Goal: Transaction & Acquisition: Book appointment/travel/reservation

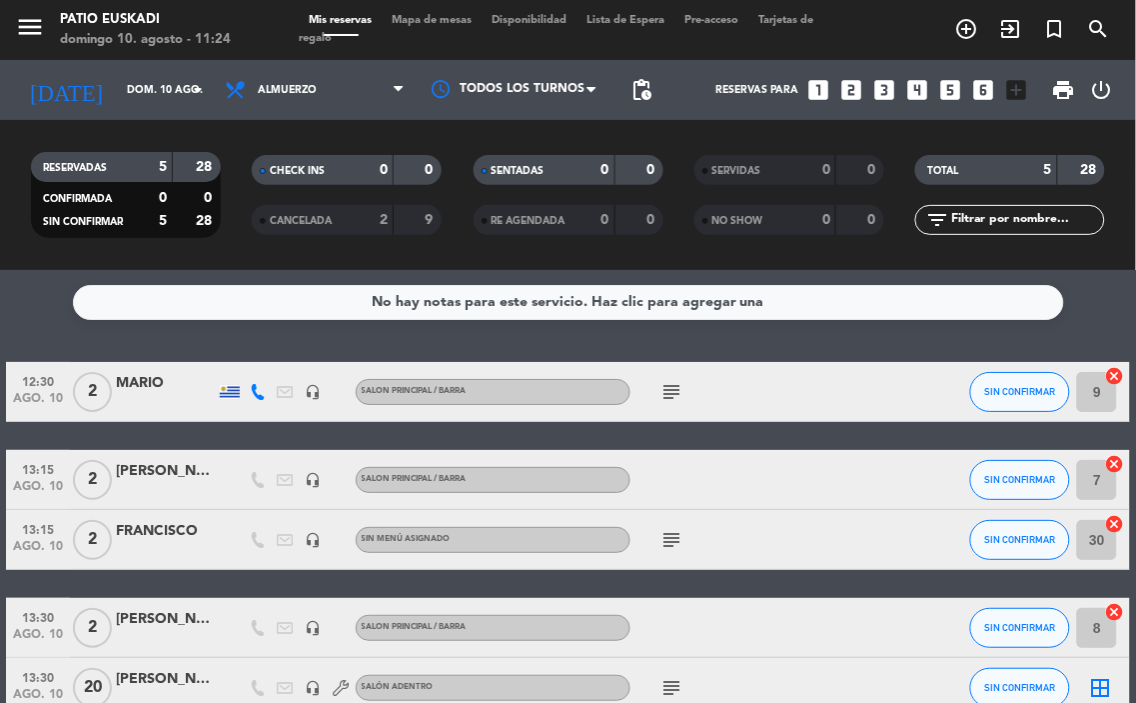
click at [672, 551] on icon "subject" at bounding box center [673, 540] width 24 height 24
click at [672, 551] on div at bounding box center [672, 553] width 14 height 7
click at [204, 687] on div "[PERSON_NAME]" at bounding box center [166, 679] width 100 height 23
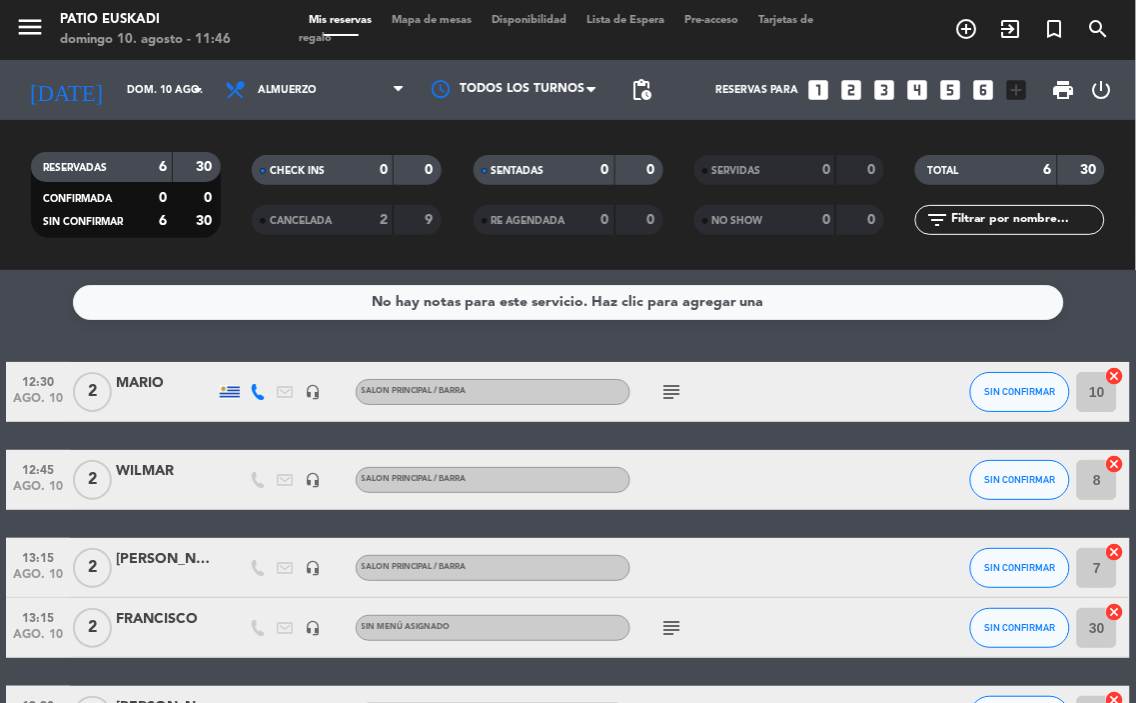
click at [882, 90] on icon "looks_3" at bounding box center [885, 90] width 26 height 26
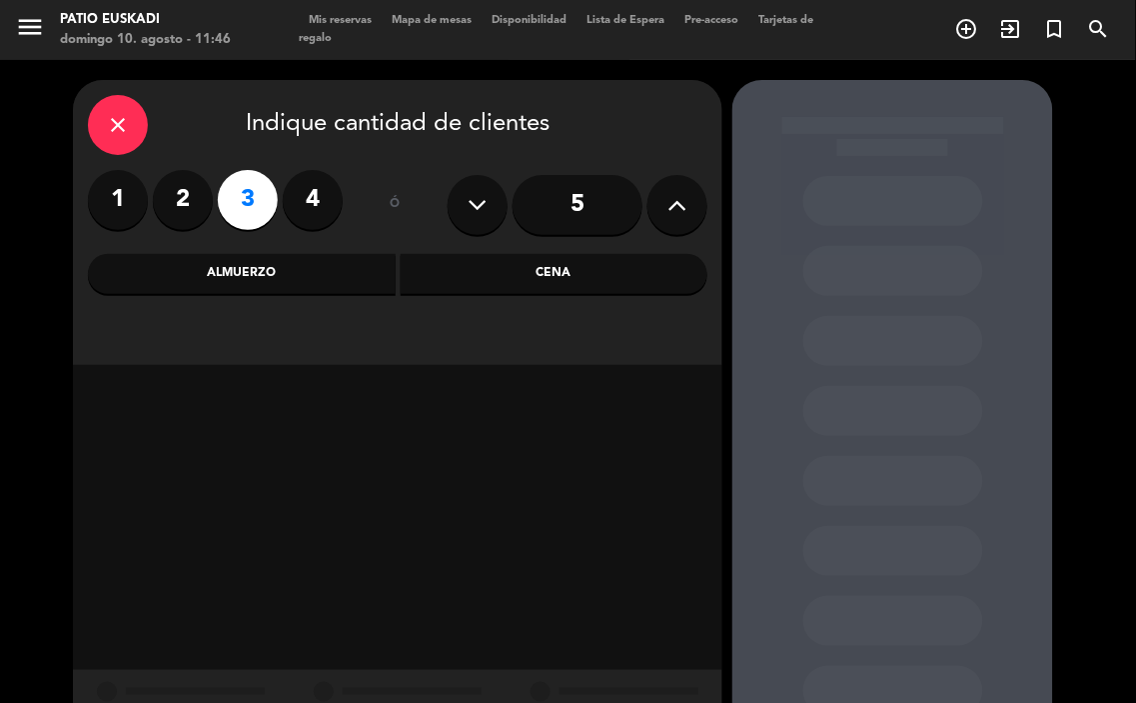
click at [323, 286] on div "Almuerzo" at bounding box center [242, 274] width 308 height 40
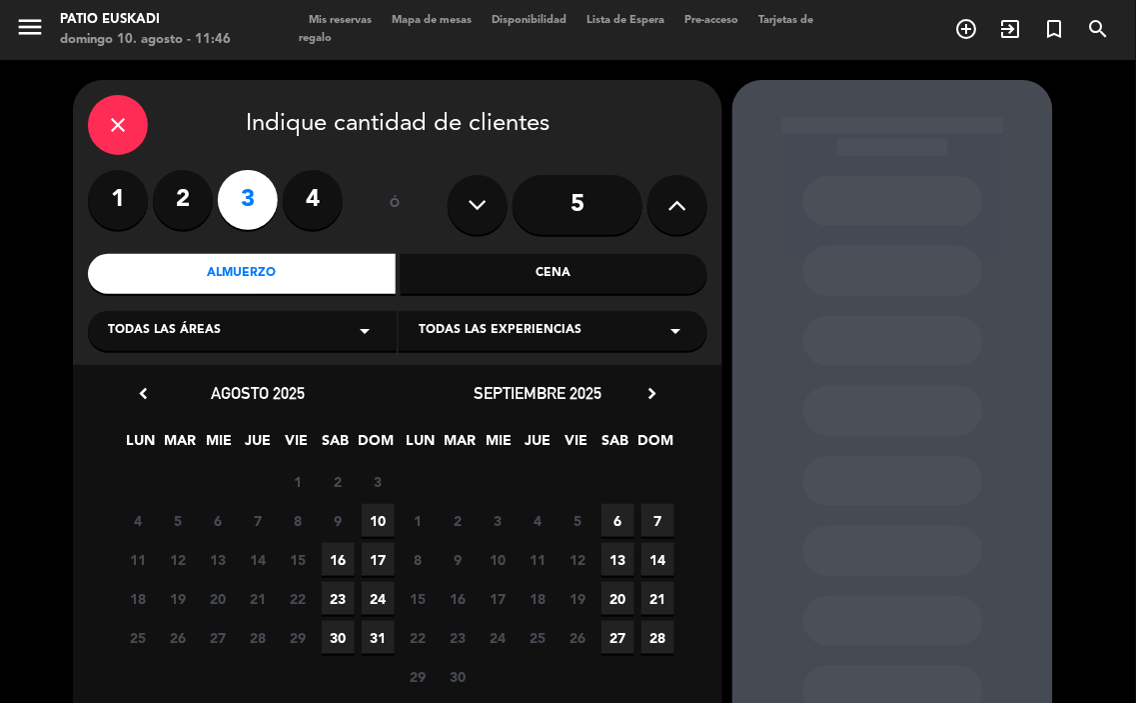
click at [378, 531] on span "10" at bounding box center [378, 520] width 33 height 33
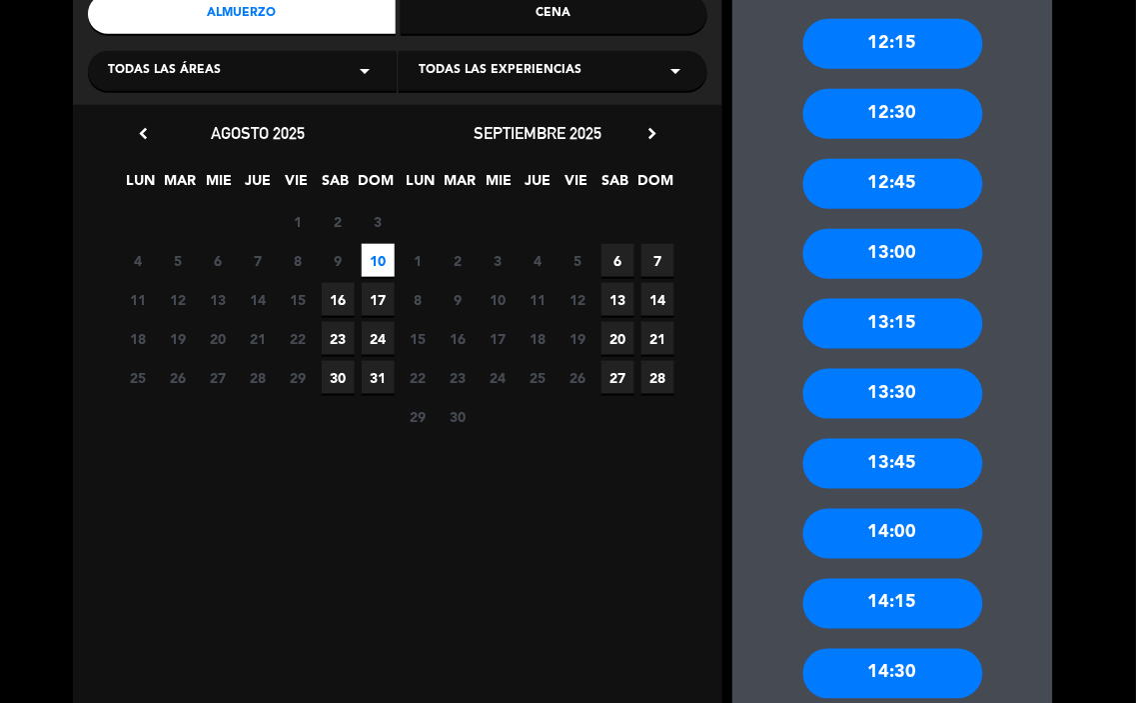
scroll to position [302, 0]
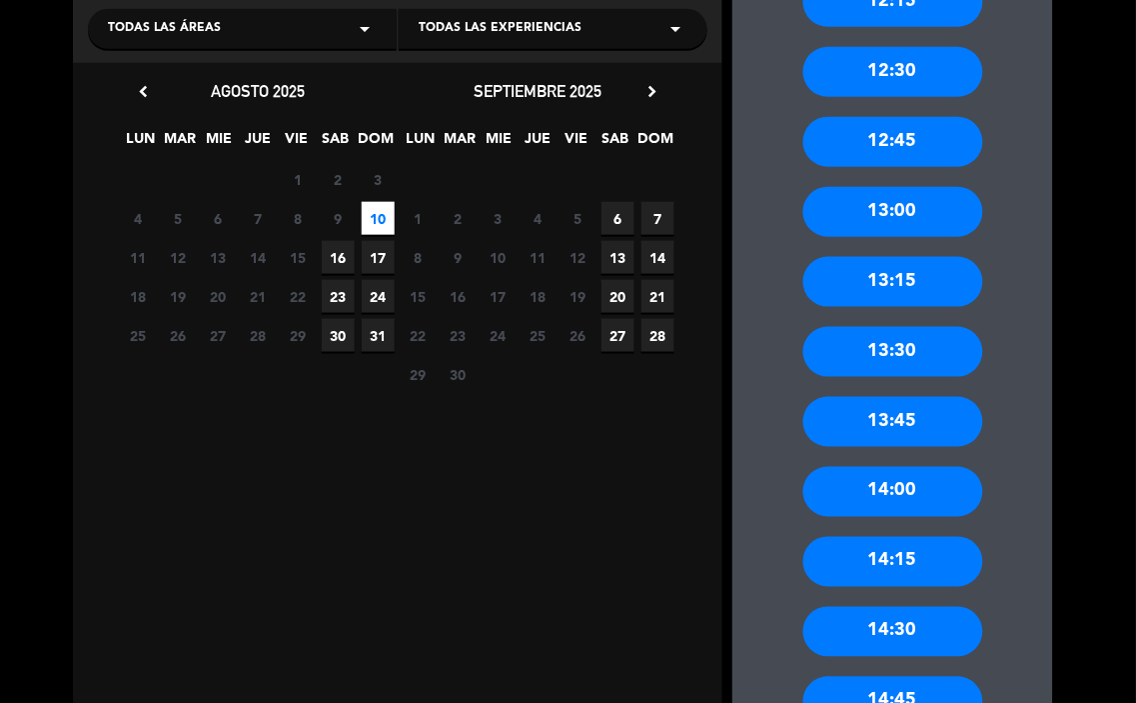
click at [908, 494] on div "14:00" at bounding box center [894, 492] width 180 height 50
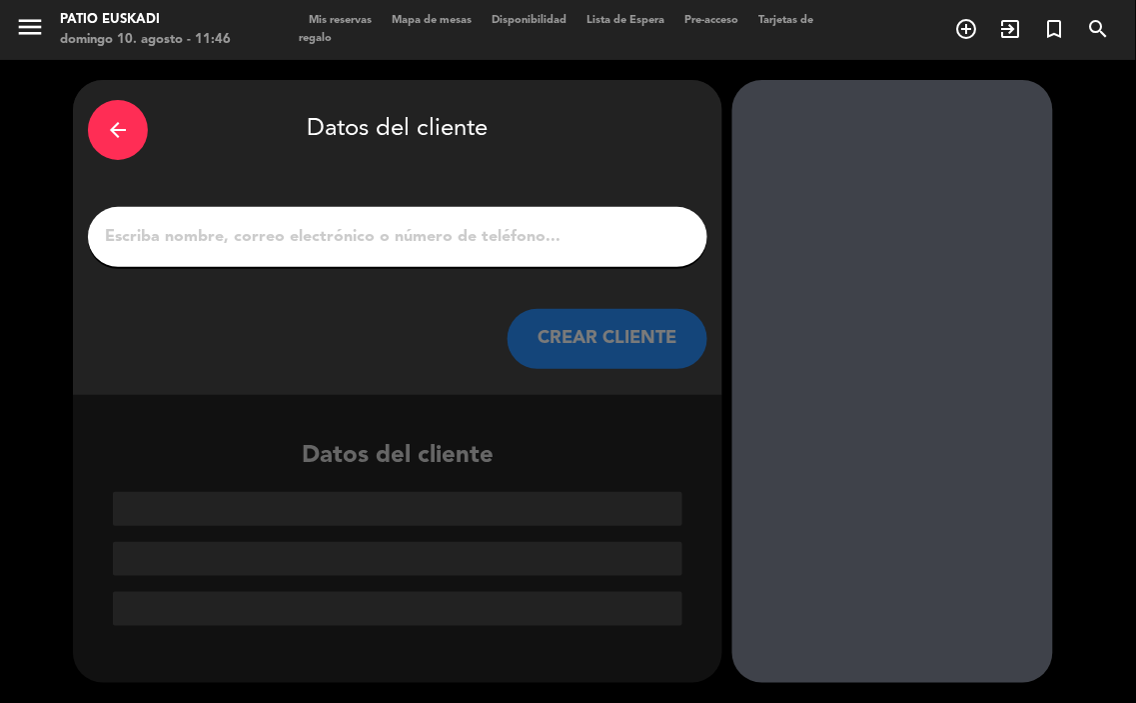
scroll to position [0, 0]
click at [518, 243] on input "1" at bounding box center [398, 237] width 590 height 28
type input "f"
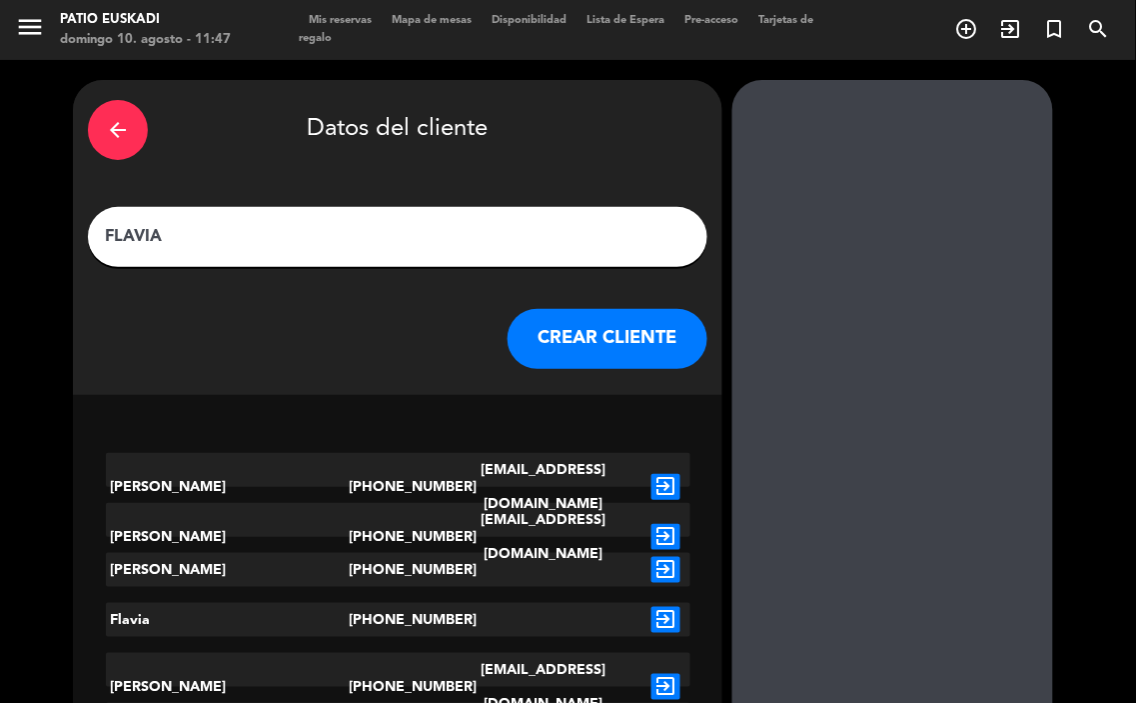
type input "FLAVIA"
click at [582, 345] on button "CREAR CLIENTE" at bounding box center [608, 339] width 200 height 60
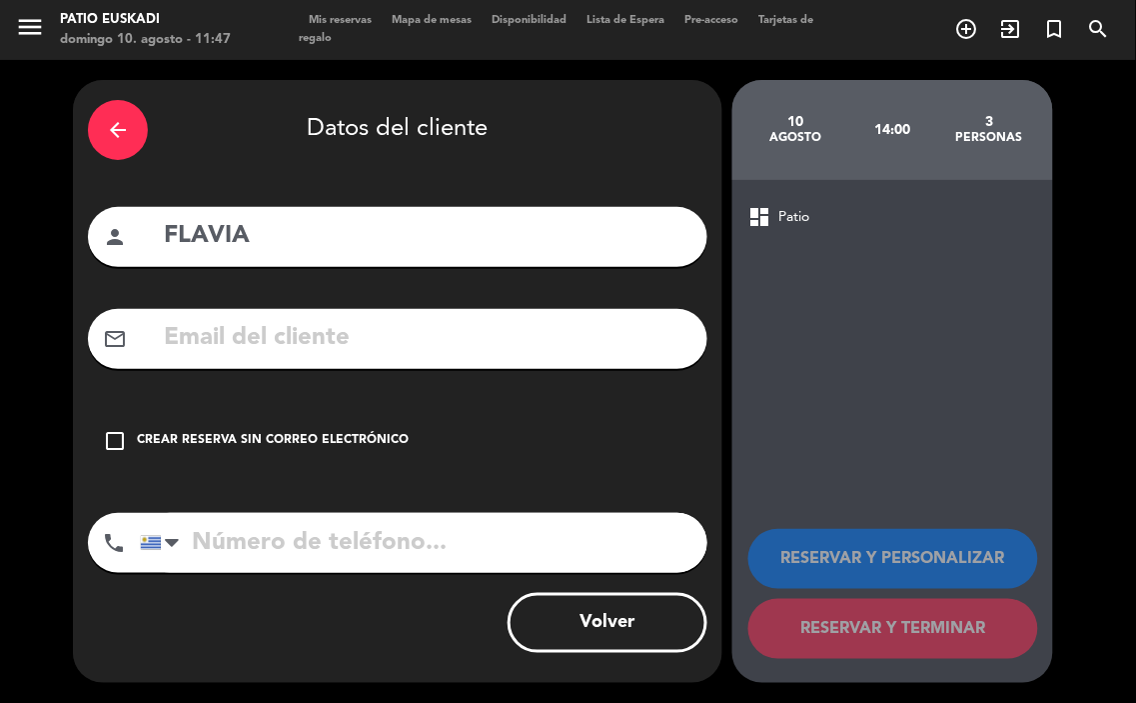
click at [300, 422] on div "check_box_outline_blank Crear reserva sin correo electrónico" at bounding box center [398, 441] width 620 height 60
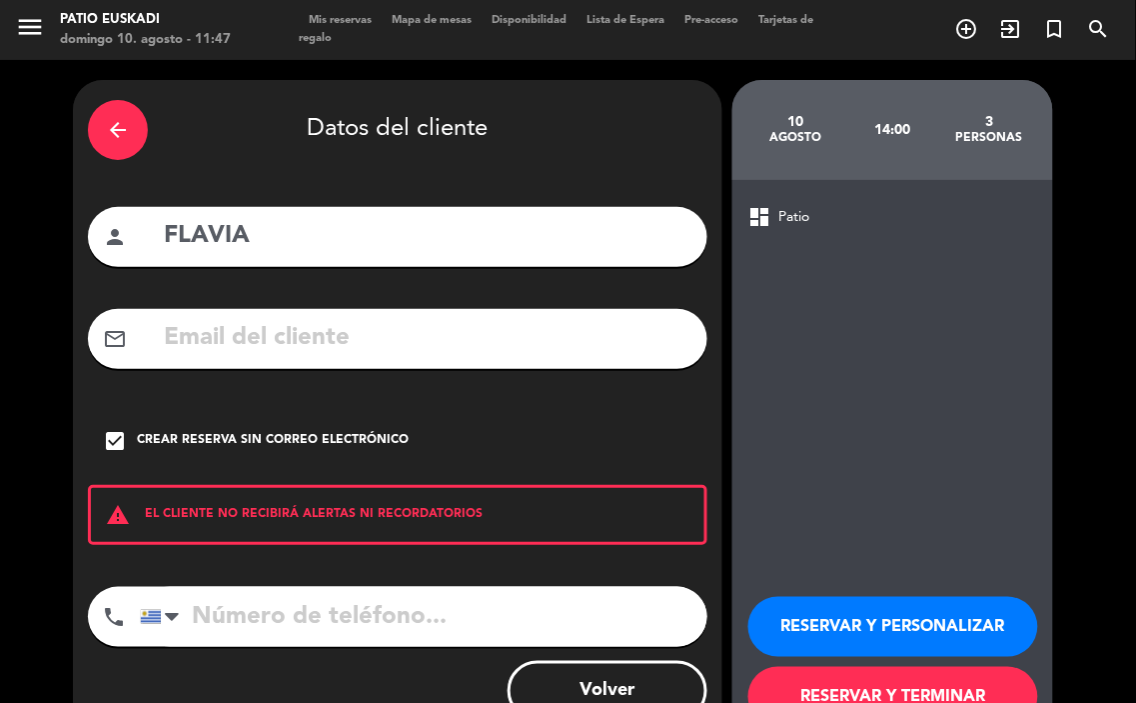
click at [965, 652] on button "RESERVAR Y PERSONALIZAR" at bounding box center [894, 627] width 290 height 60
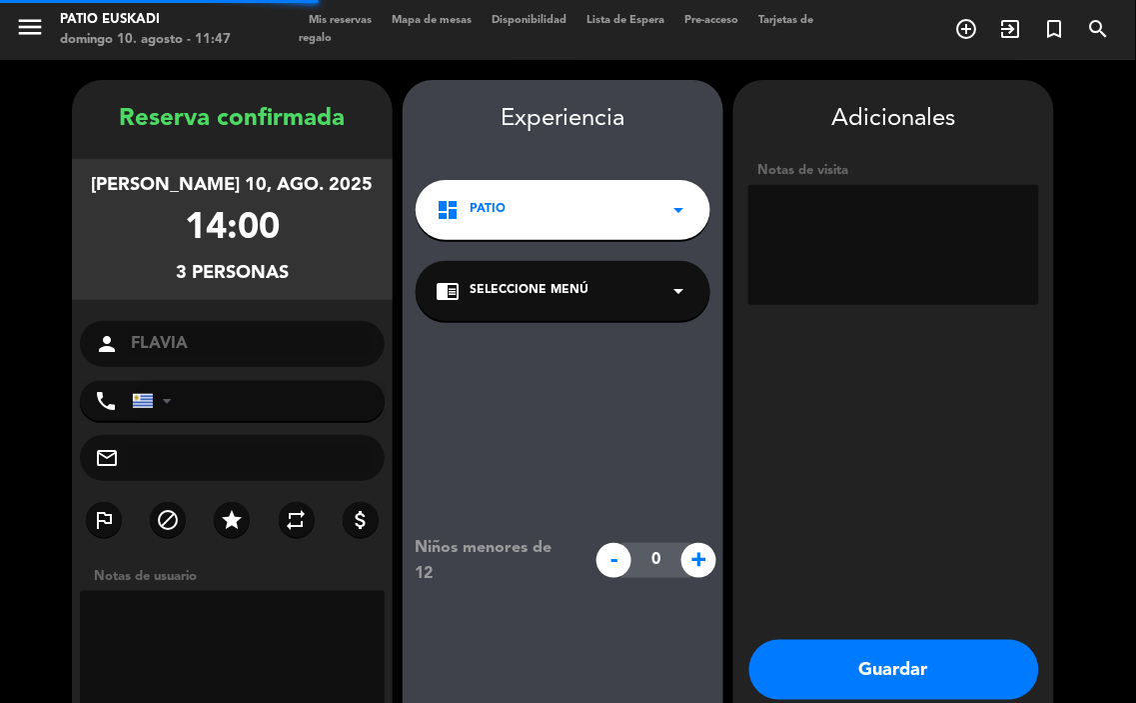
scroll to position [80, 0]
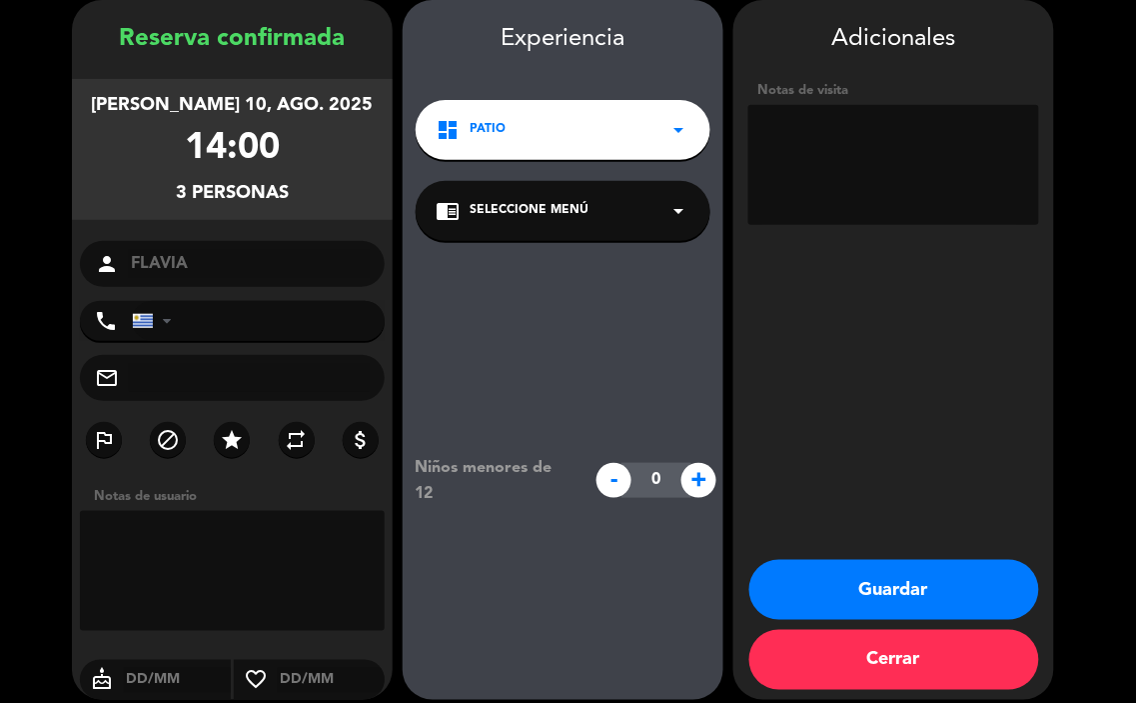
click at [528, 127] on div "dashboard Patio arrow_drop_down" at bounding box center [563, 130] width 295 height 60
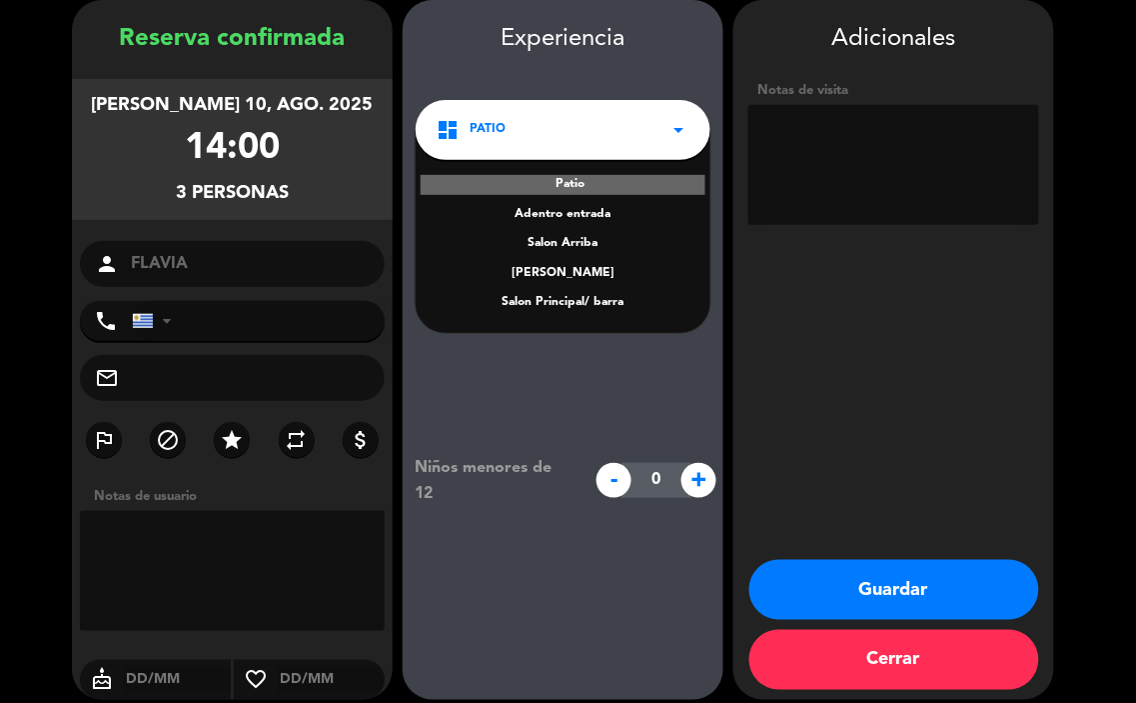
click at [603, 306] on div "Salon Principal/ barra" at bounding box center [563, 303] width 255 height 20
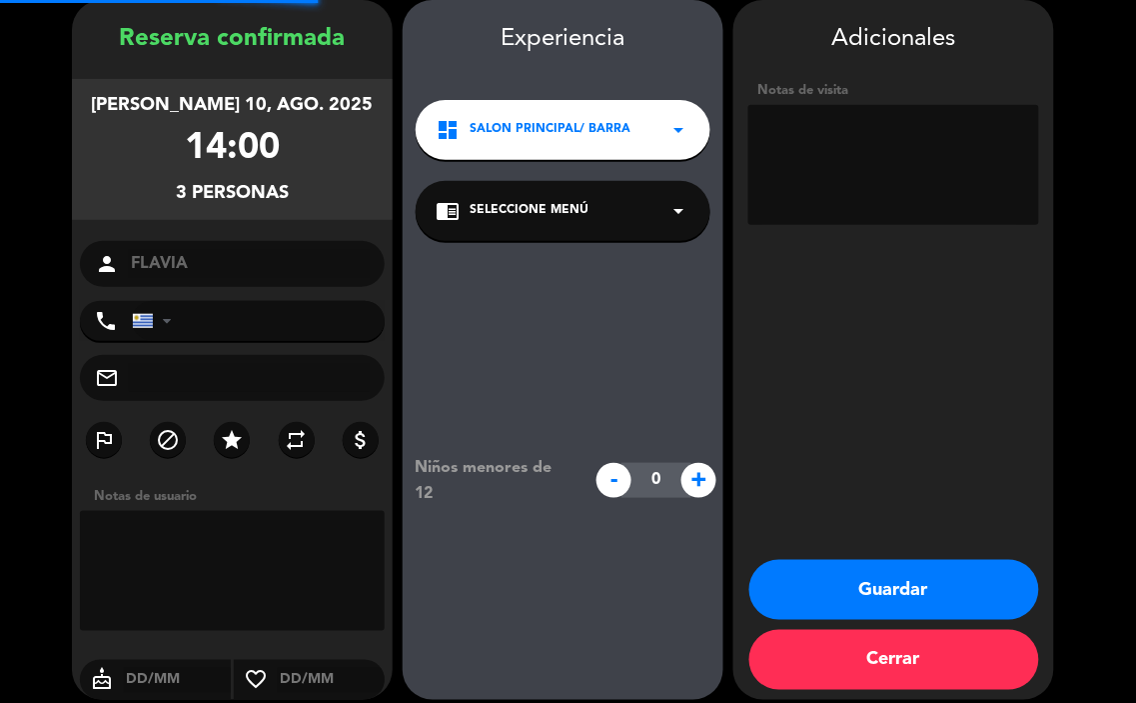
click at [572, 222] on div "chrome_reader_mode Seleccione Menú arrow_drop_down" at bounding box center [563, 211] width 295 height 60
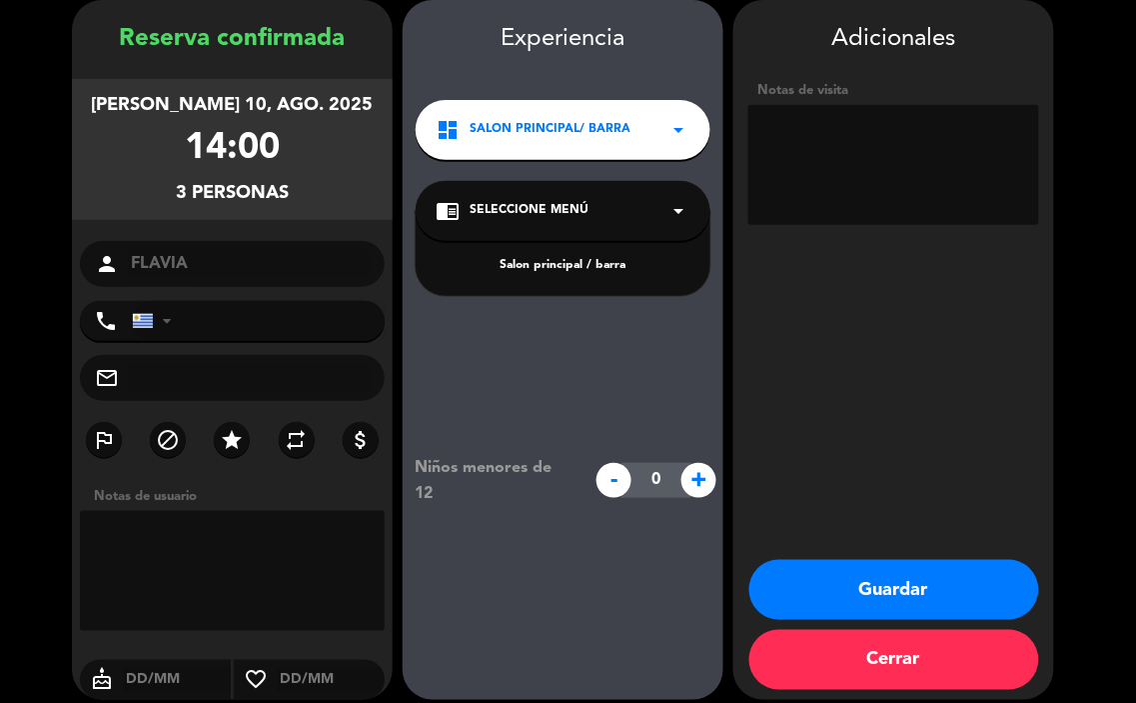
click at [612, 260] on div "Salon principal / barra" at bounding box center [563, 266] width 255 height 20
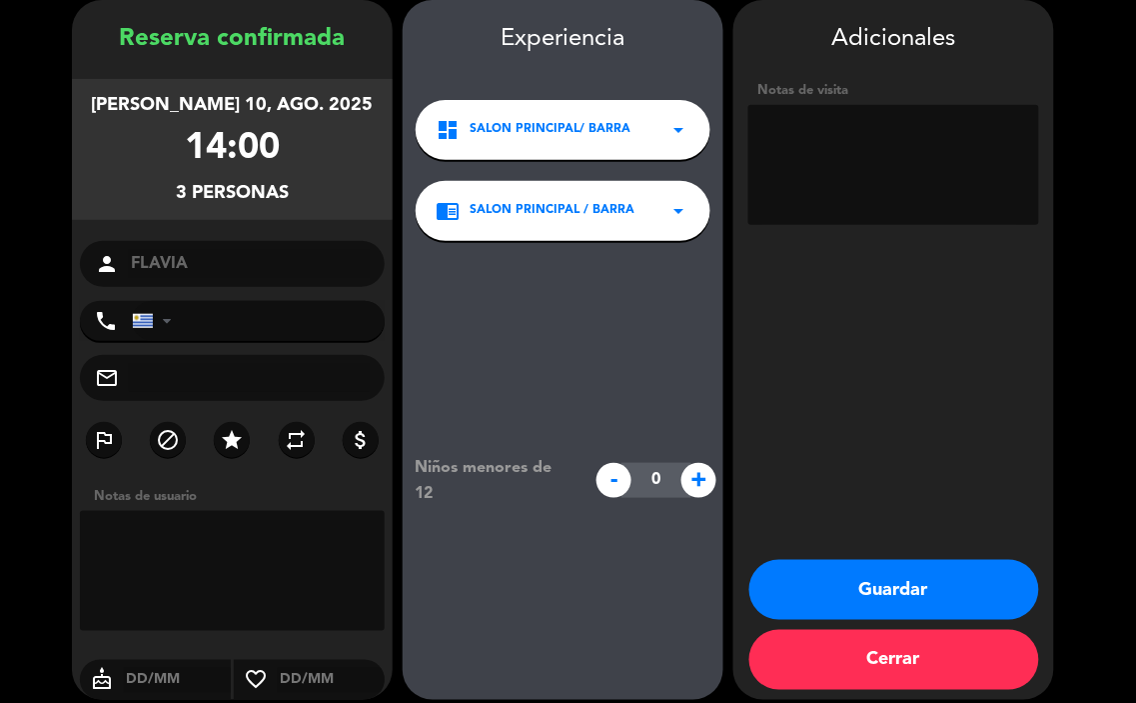
click at [893, 571] on button "Guardar" at bounding box center [895, 590] width 290 height 60
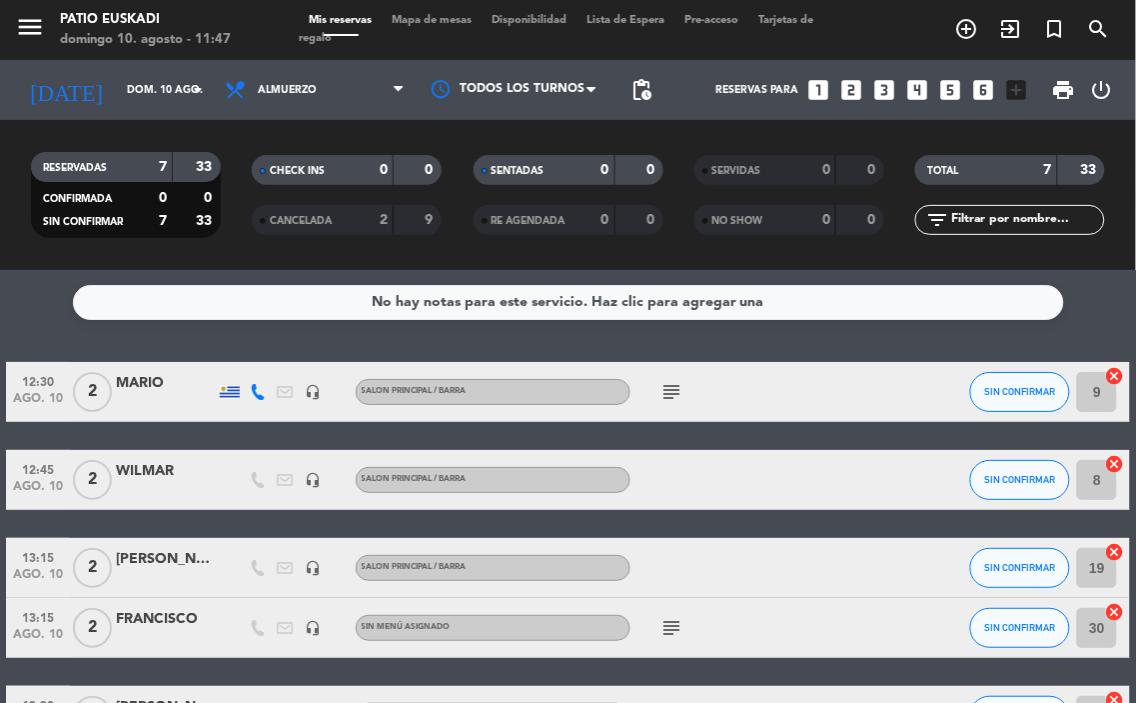
click at [862, 86] on icon "looks_two" at bounding box center [852, 90] width 26 height 26
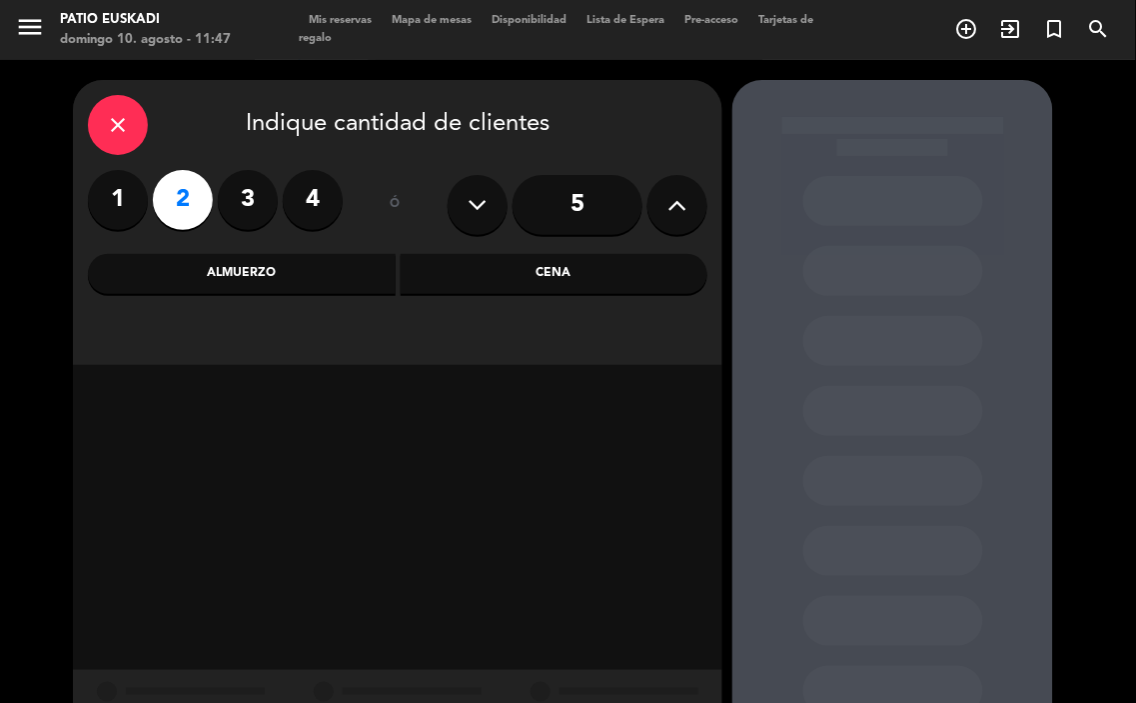
click at [272, 280] on div "Almuerzo" at bounding box center [242, 274] width 308 height 40
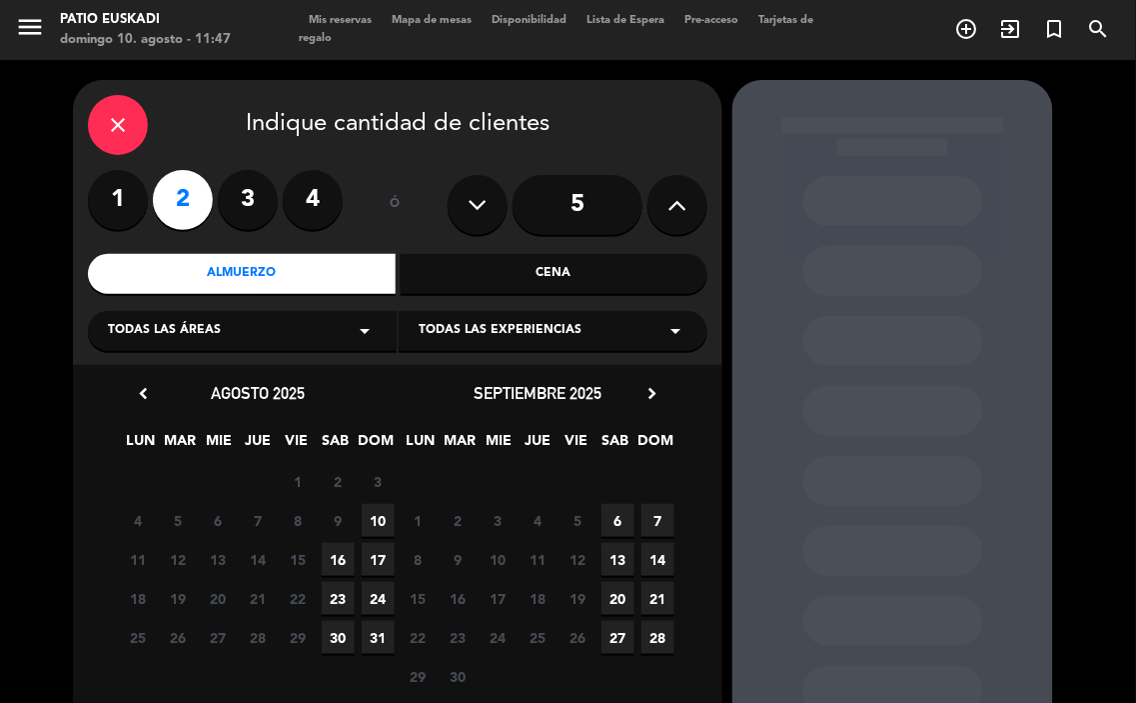
click at [372, 514] on span "10" at bounding box center [378, 520] width 33 height 33
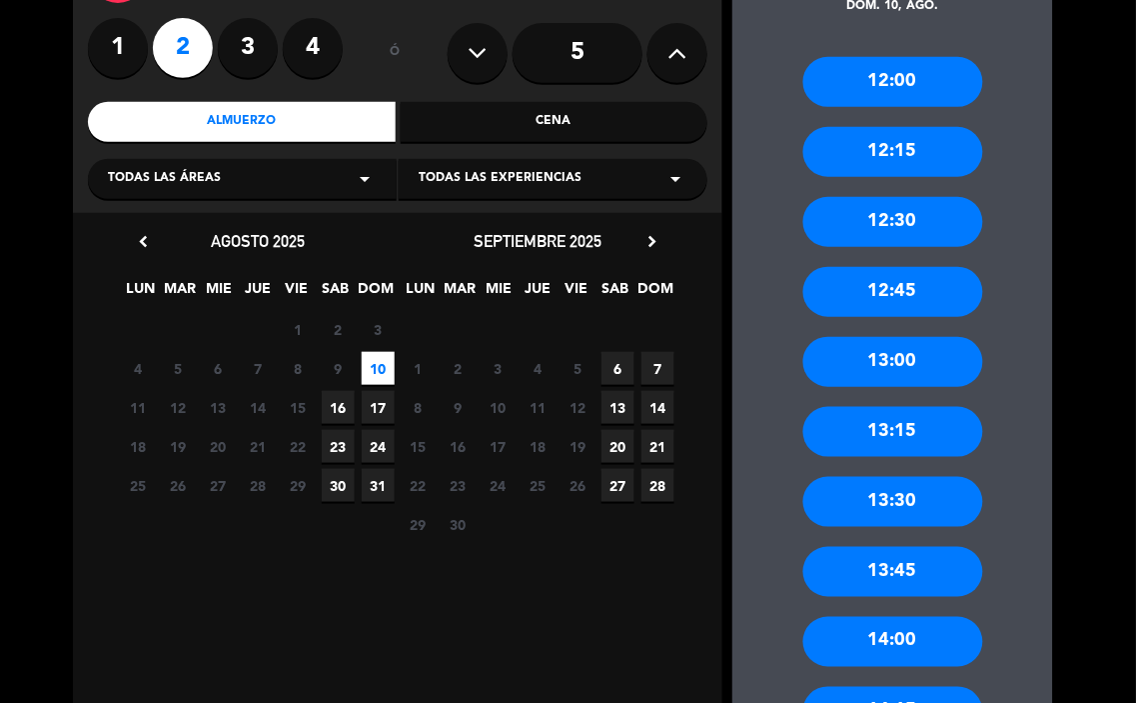
scroll to position [191, 0]
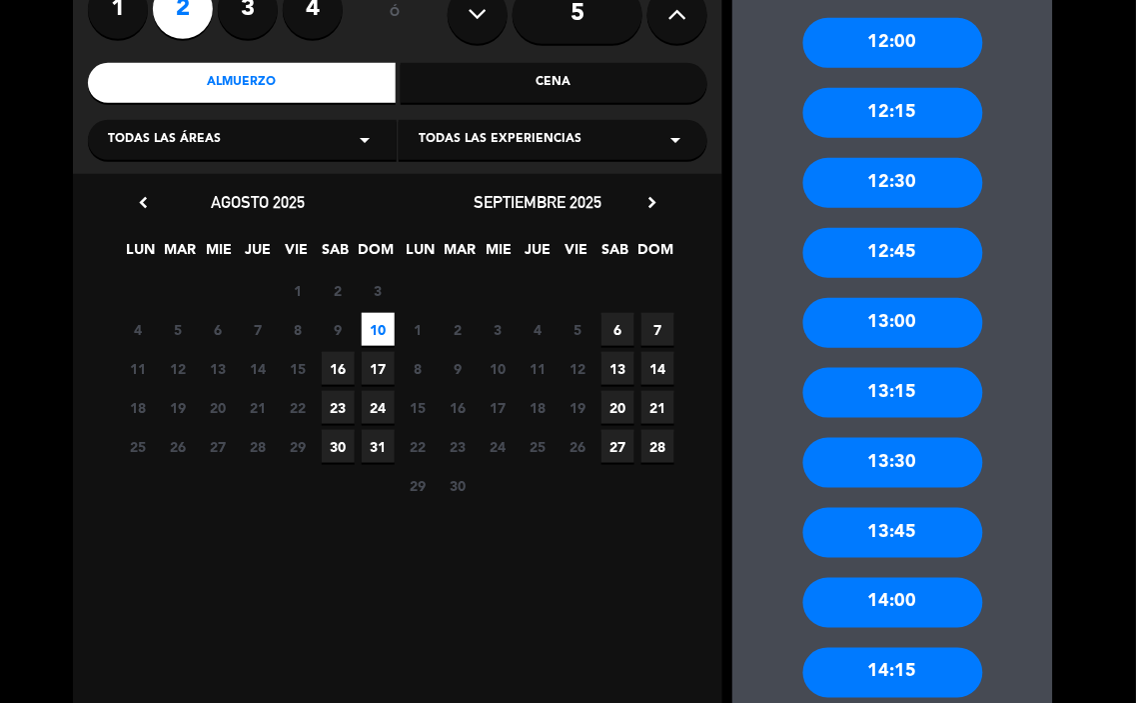
click at [882, 325] on div "13:00" at bounding box center [894, 323] width 180 height 50
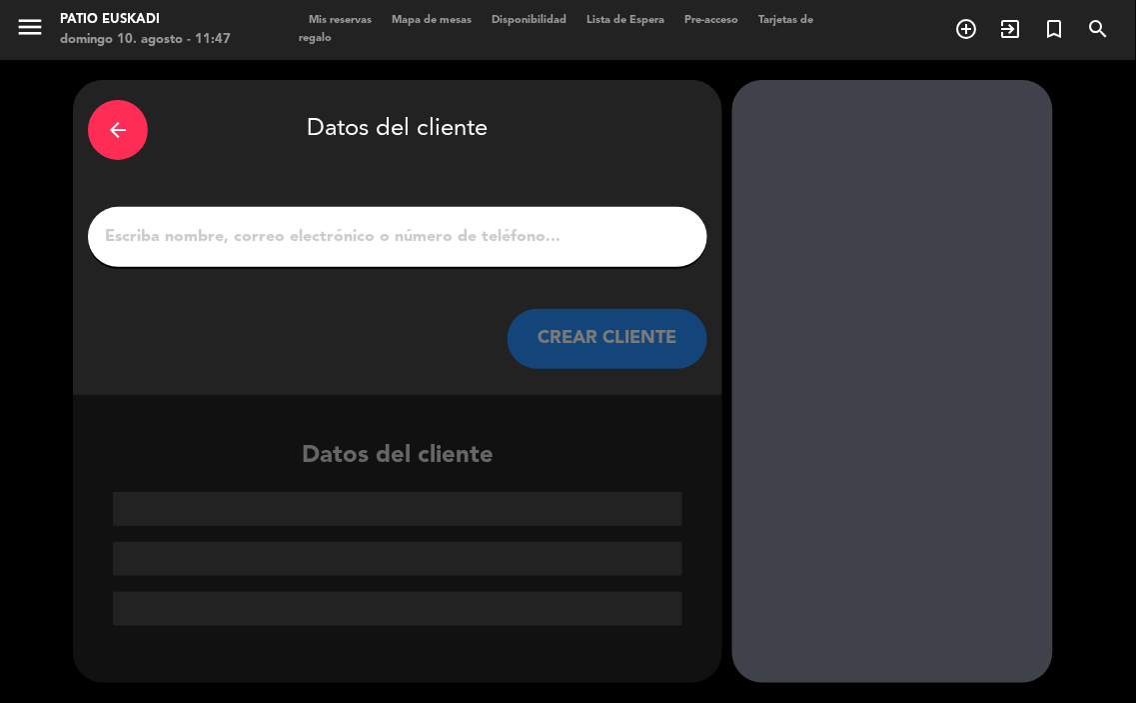
scroll to position [0, 0]
click at [410, 223] on input "1" at bounding box center [398, 237] width 590 height 28
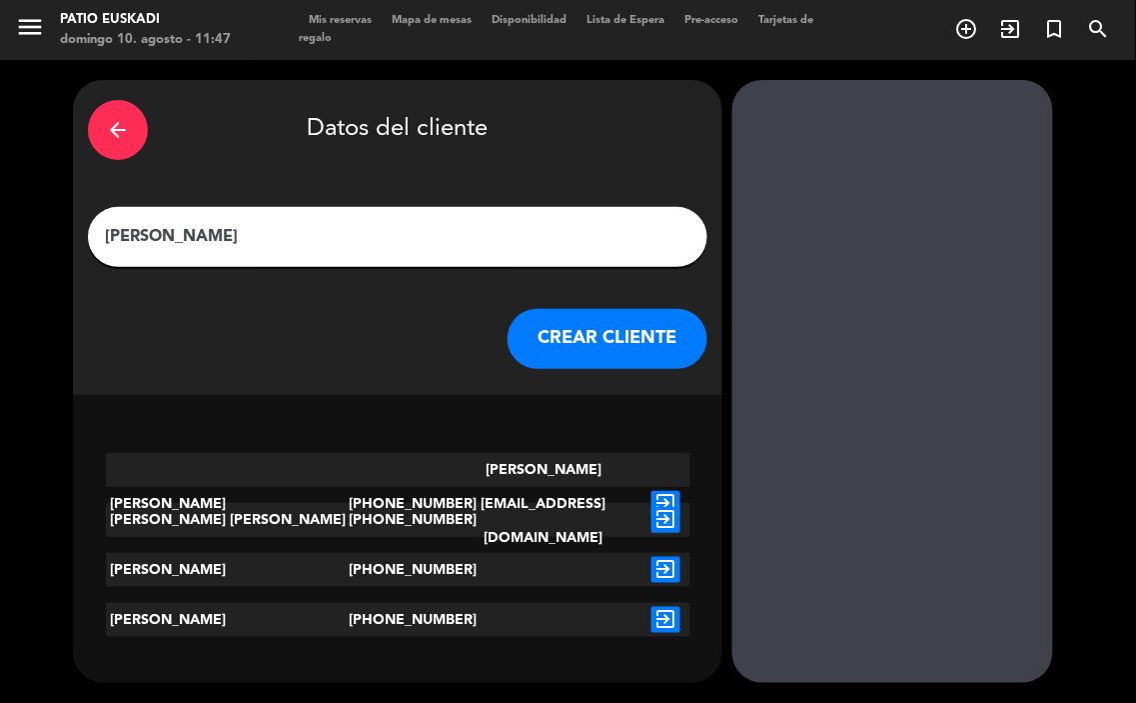
type input "[PERSON_NAME]"
click at [610, 352] on button "CREAR CLIENTE" at bounding box center [608, 339] width 200 height 60
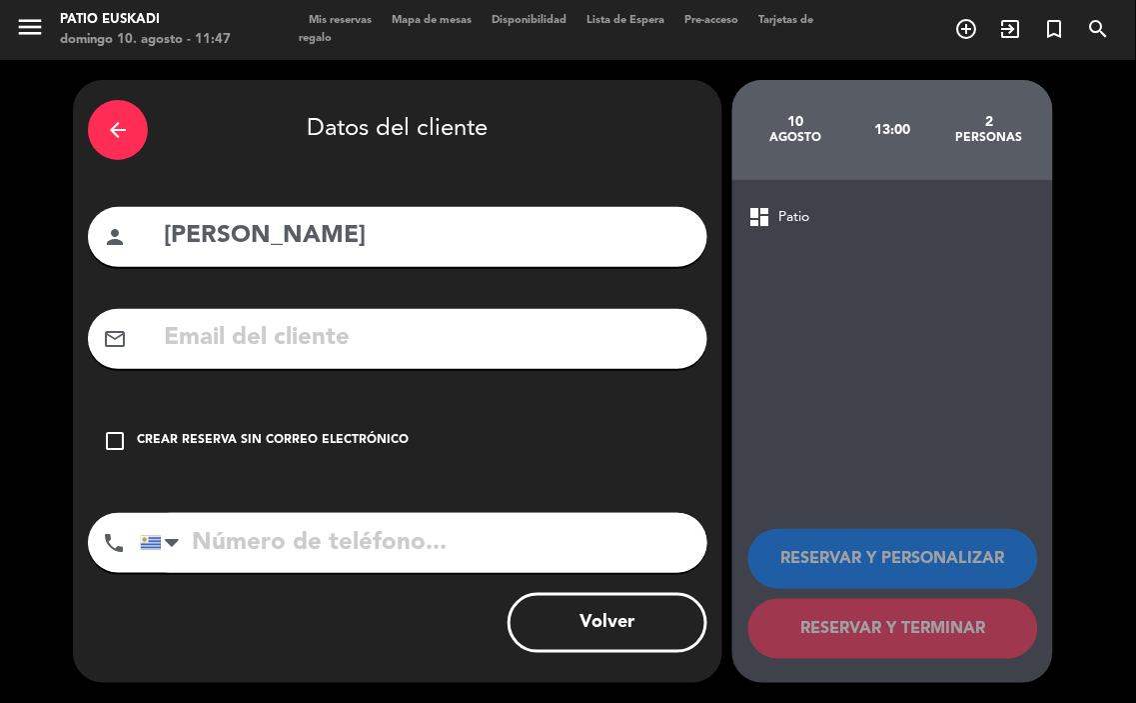
click at [304, 431] on div "Crear reserva sin correo electrónico" at bounding box center [273, 441] width 272 height 20
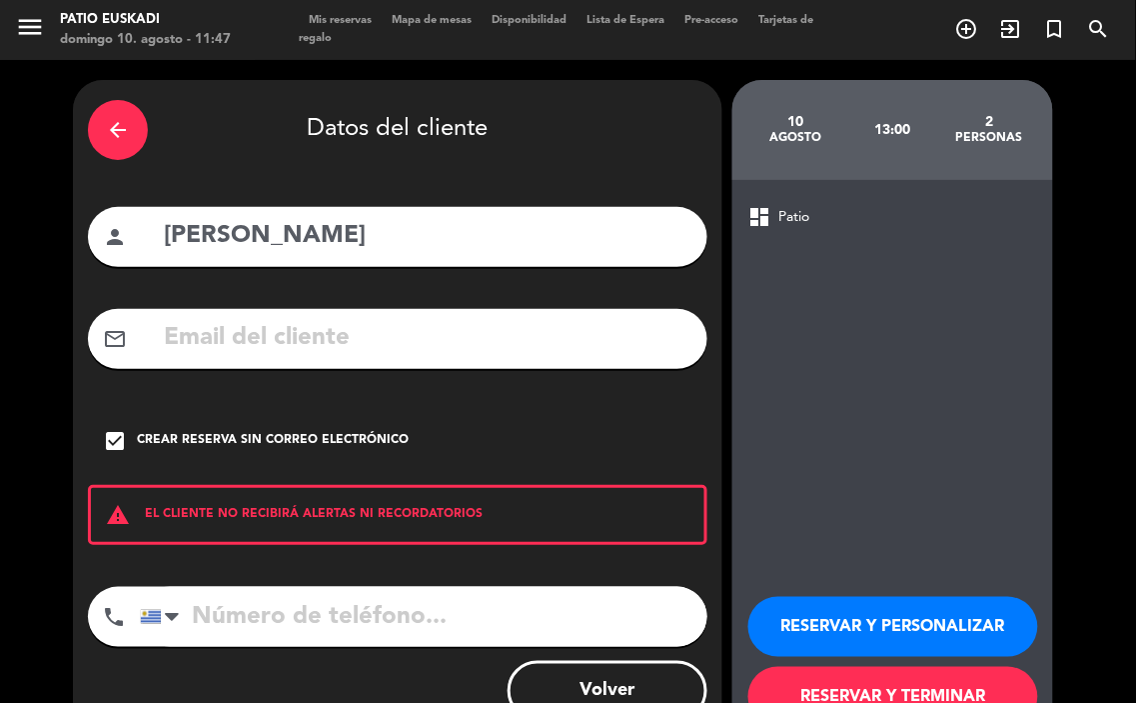
click at [382, 604] on input "tel" at bounding box center [424, 617] width 568 height 60
type input "098895113"
click at [914, 610] on button "RESERVAR Y PERSONALIZAR" at bounding box center [894, 627] width 290 height 60
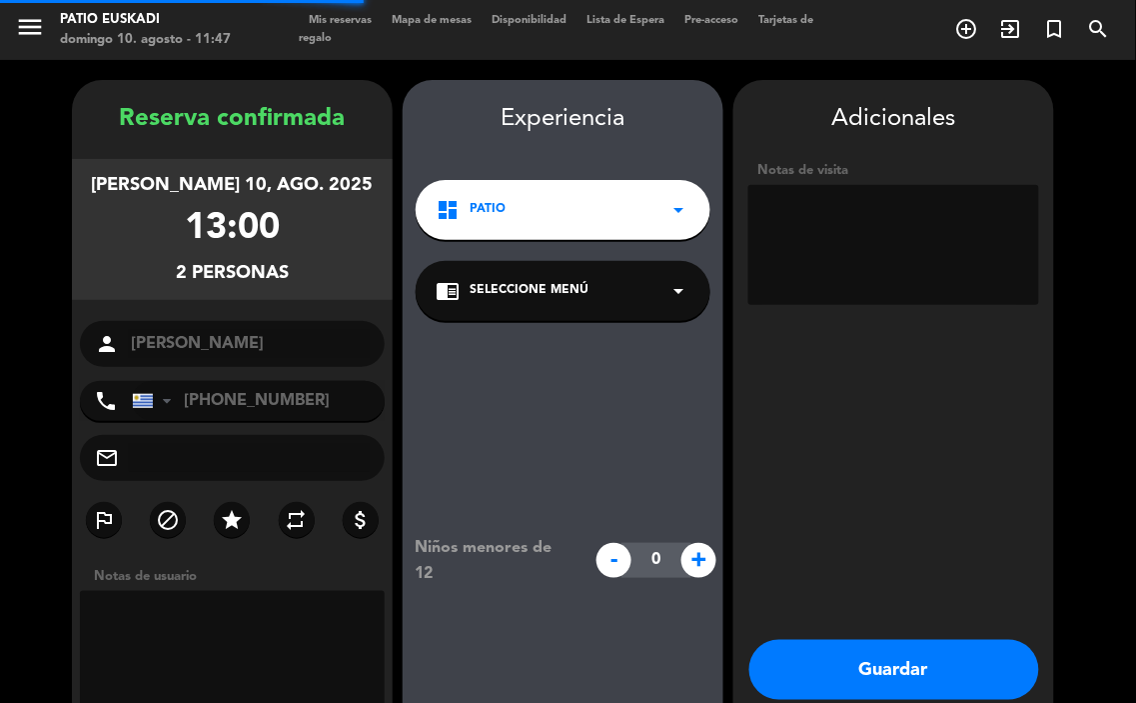
scroll to position [80, 0]
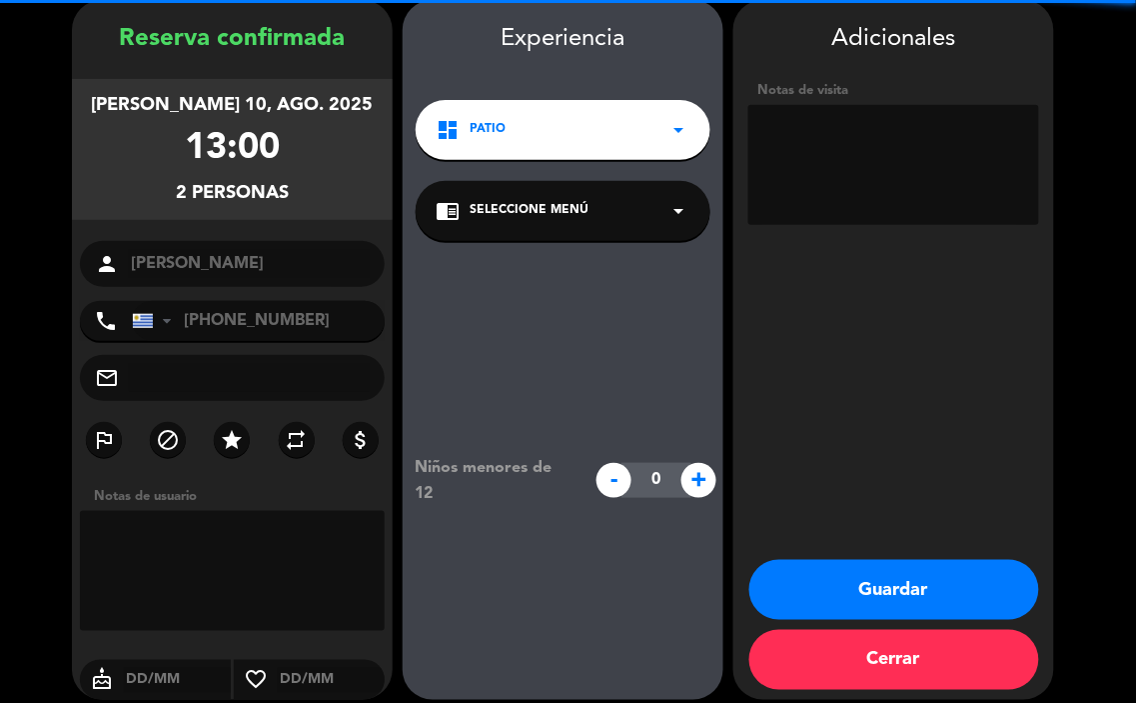
click at [608, 143] on div "dashboard Patio arrow_drop_down" at bounding box center [563, 130] width 295 height 60
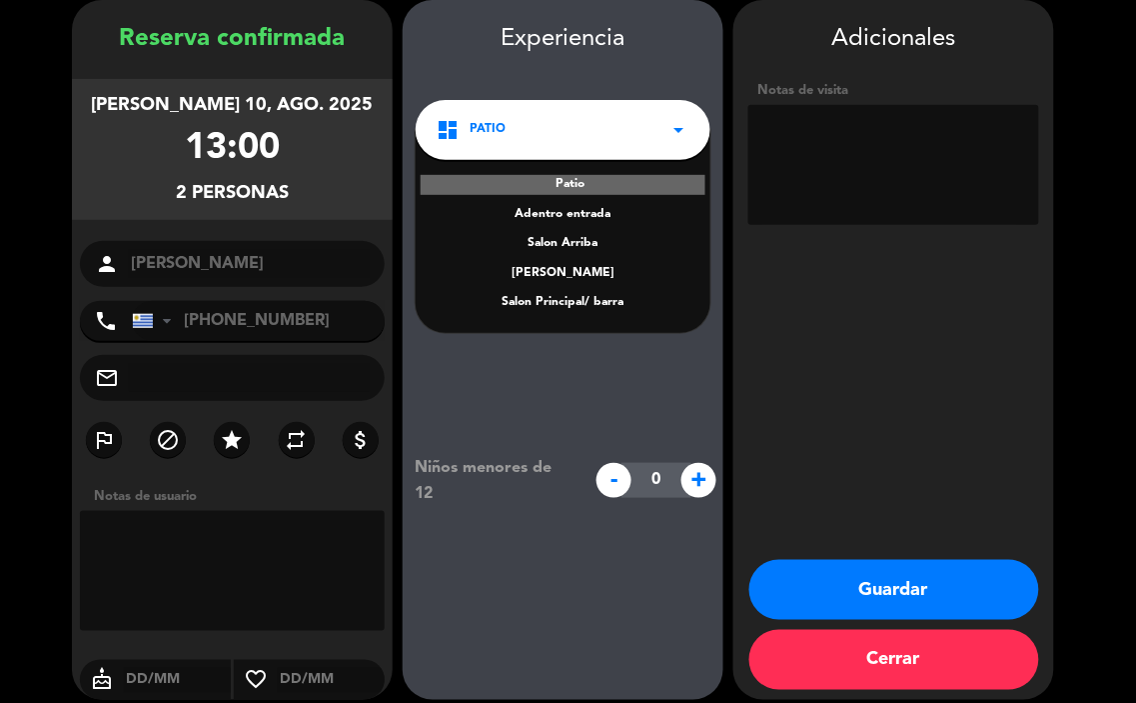
click at [618, 304] on div "Salon Principal/ barra" at bounding box center [563, 303] width 255 height 20
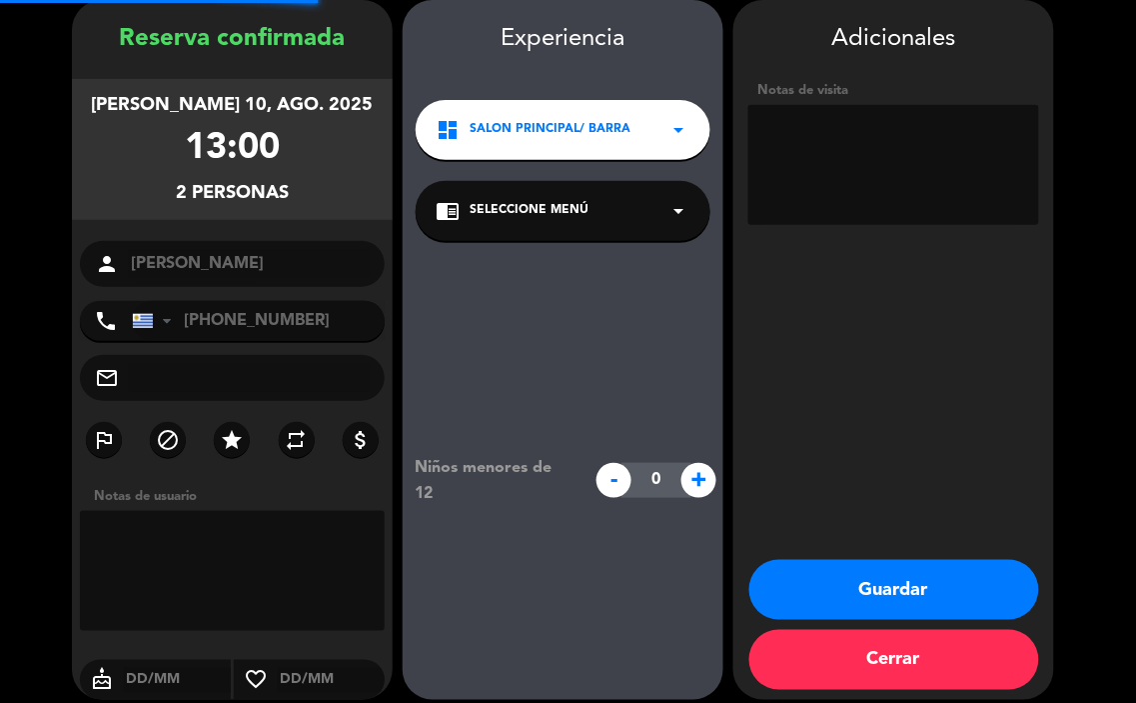
click at [601, 240] on div "chrome_reader_mode Seleccione Menú arrow_drop_down" at bounding box center [563, 211] width 295 height 60
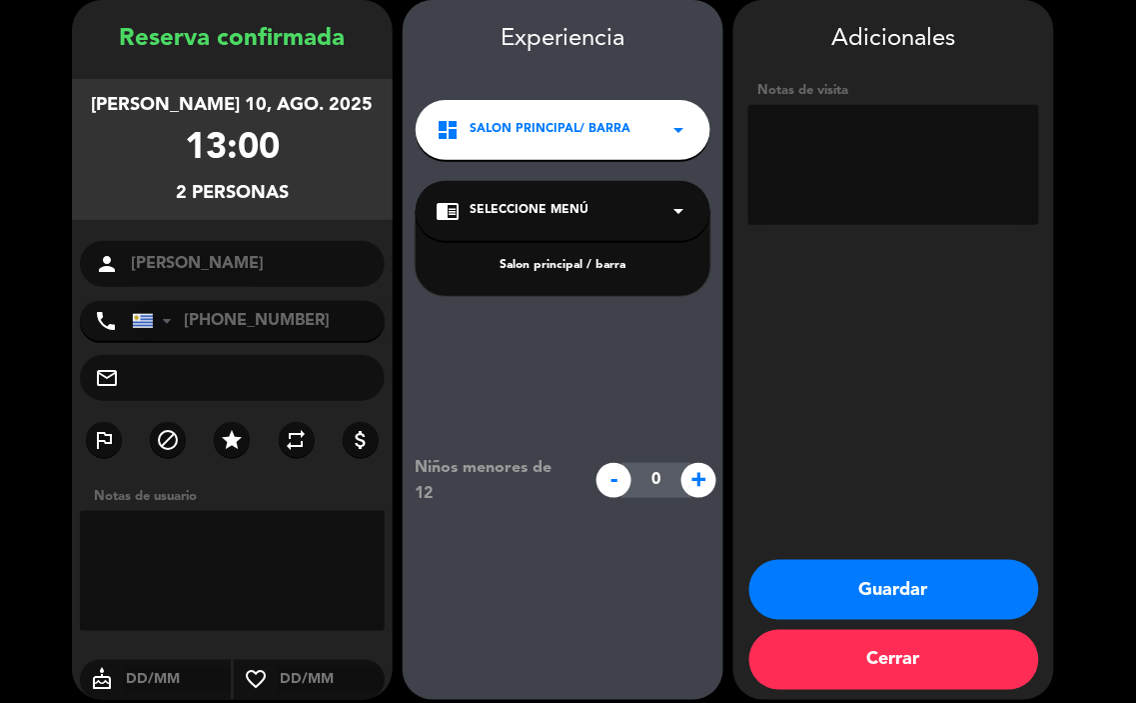
click at [625, 272] on div "Salon principal / barra" at bounding box center [563, 266] width 255 height 20
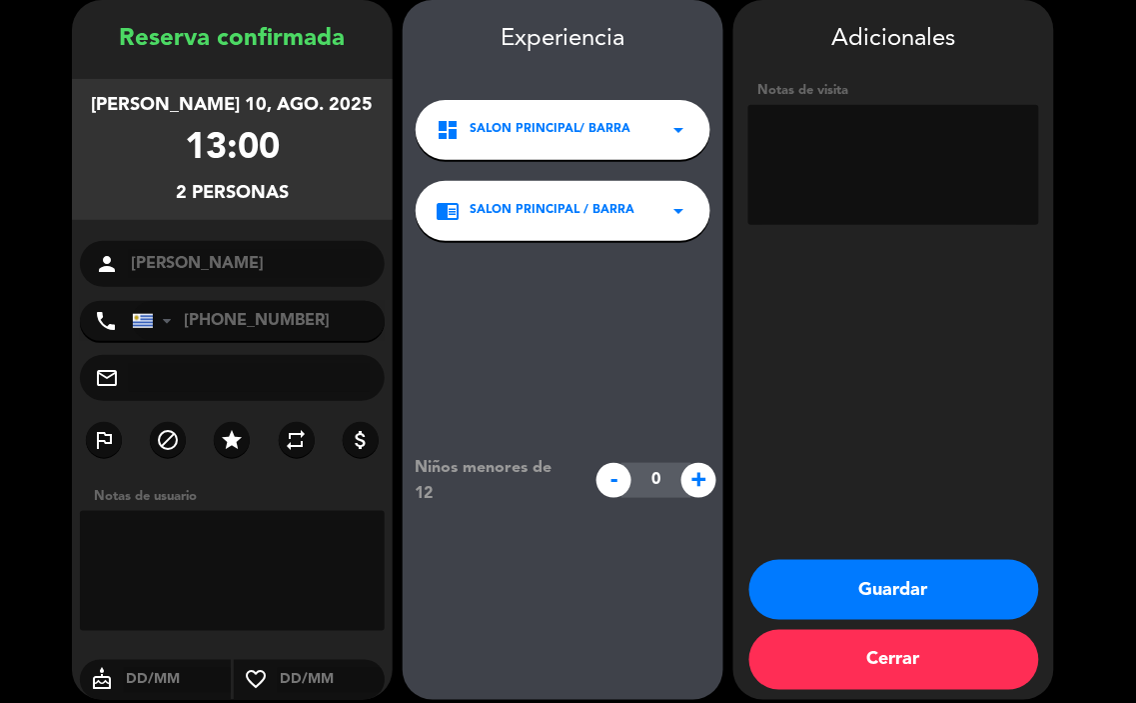
click at [914, 580] on button "Guardar" at bounding box center [895, 590] width 290 height 60
click at [932, 592] on button "Guardar" at bounding box center [895, 590] width 290 height 60
